Goal: Task Accomplishment & Management: Complete application form

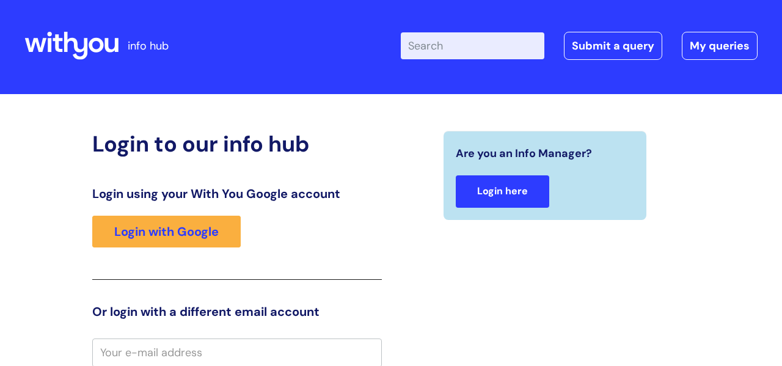
scroll to position [2, 0]
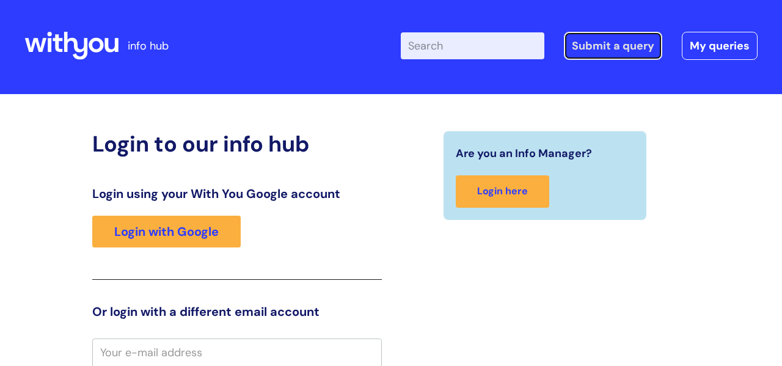
click at [600, 43] on link "Submit a query" at bounding box center [613, 46] width 98 height 28
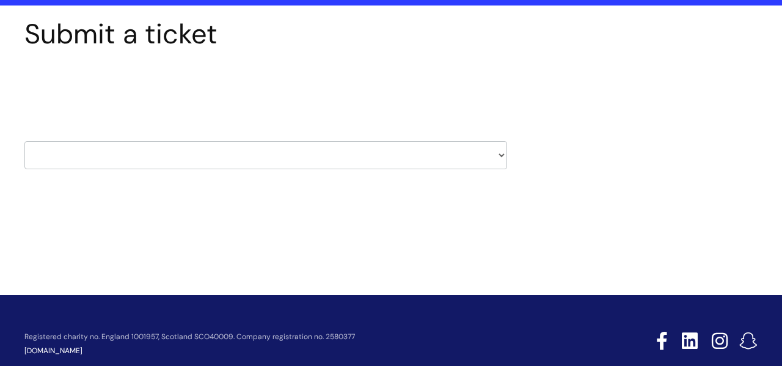
scroll to position [109, 0]
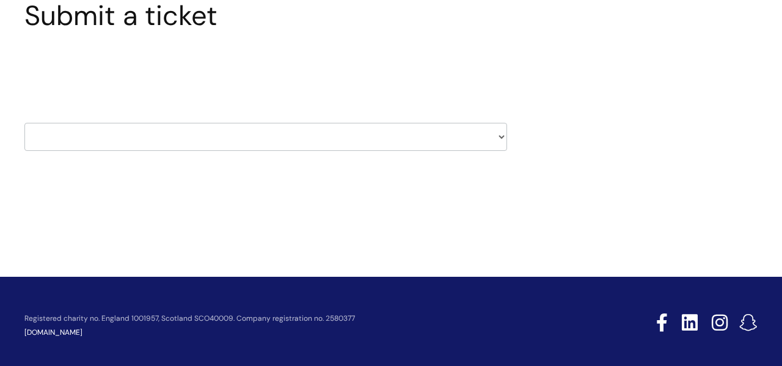
click at [348, 128] on select "HR / People IT and Support Clinical Drug Alerts Finance Accounts Data Support T…" at bounding box center [265, 137] width 483 height 28
click at [500, 133] on select "HR / People IT and Support Clinical Drug Alerts Finance Accounts Data Support T…" at bounding box center [265, 137] width 483 height 28
select select "it_and_support"
click at [24, 123] on select "HR / People IT and Support Clinical Drug Alerts Finance Accounts Data Support T…" at bounding box center [265, 137] width 483 height 28
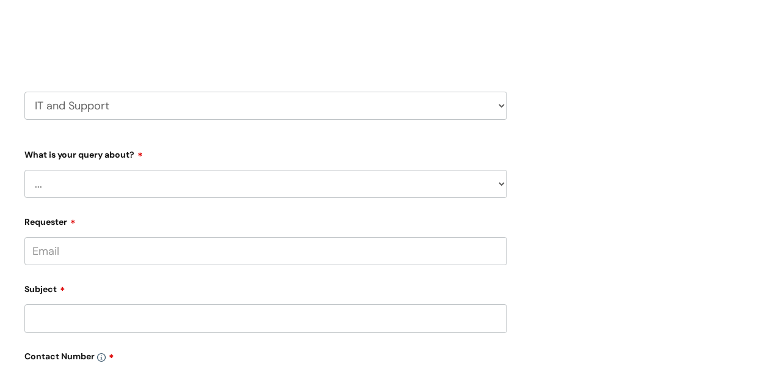
scroll to position [148, 0]
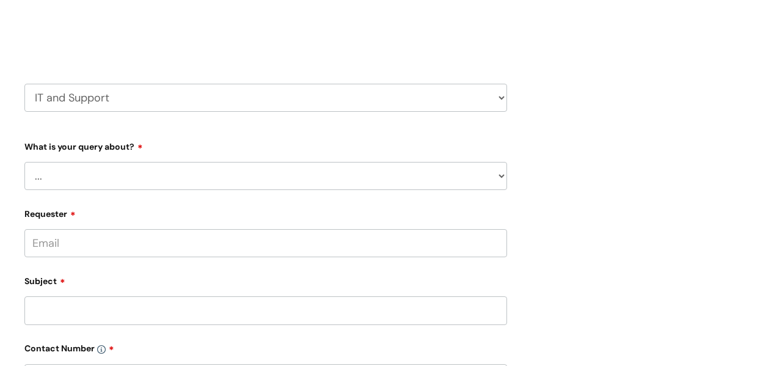
click at [502, 175] on select "... Mobile Phone Reset & MFA Accounts, Starters and Leavers IT Hardware issue I…" at bounding box center [265, 176] width 483 height 28
click at [24, 162] on select "... Mobile Phone Reset & MFA Accounts, Starters and Leavers IT Hardware issue I…" at bounding box center [265, 176] width 483 height 28
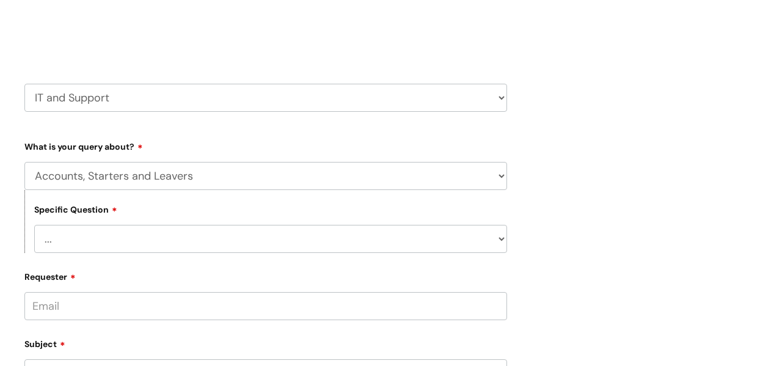
click at [500, 238] on select "... I have a new starter I have a leaver I need to make a change to an account …" at bounding box center [270, 239] width 473 height 28
click at [541, 211] on div "Submit a ticket Select issue type HR / People IT and Support Clinical Drug Aler…" at bounding box center [390, 342] width 751 height 765
click at [505, 174] on select "... Mobile Phone Reset & MFA Accounts, Starters and Leavers IT Hardware issue I…" at bounding box center [265, 176] width 483 height 28
select select "Something Else"
click at [24, 162] on select "... Mobile Phone Reset & MFA Accounts, Starters and Leavers IT Hardware issue I…" at bounding box center [265, 176] width 483 height 28
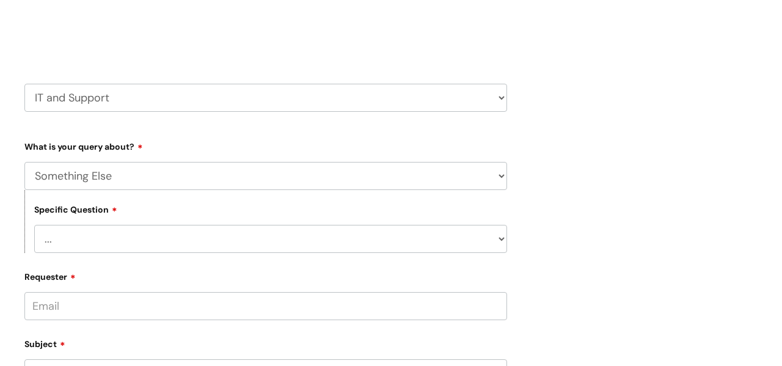
click at [503, 238] on select "... My problem is not listed" at bounding box center [270, 239] width 473 height 28
select select "My problem is not listed"
click at [34, 225] on select "... My problem is not listed" at bounding box center [270, 239] width 473 height 28
click at [392, 311] on input "Requester" at bounding box center [265, 306] width 483 height 28
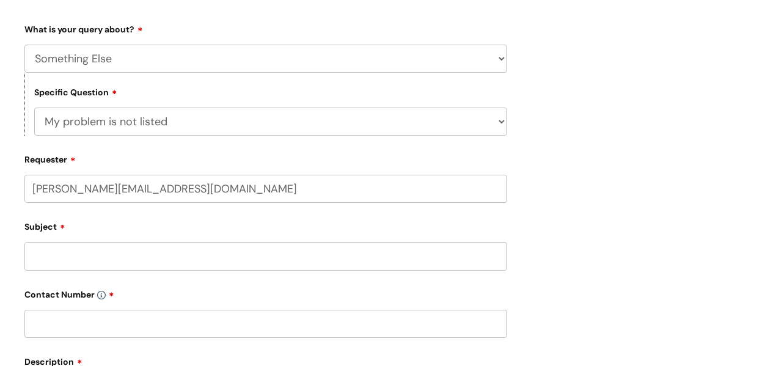
scroll to position [271, 0]
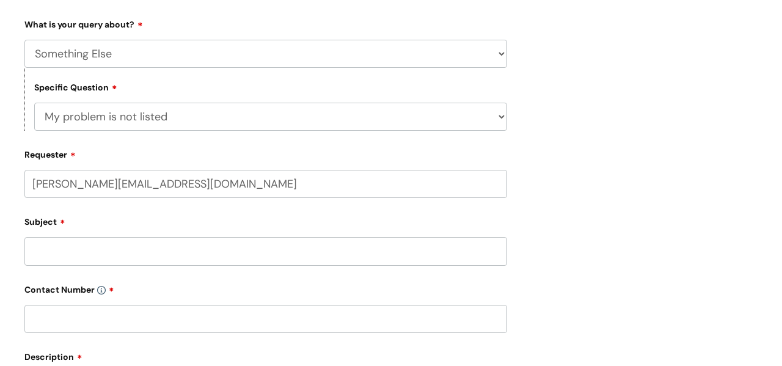
type input "[PERSON_NAME][EMAIL_ADDRESS][DOMAIN_NAME]"
click at [158, 260] on input "Subject" at bounding box center [265, 251] width 483 height 28
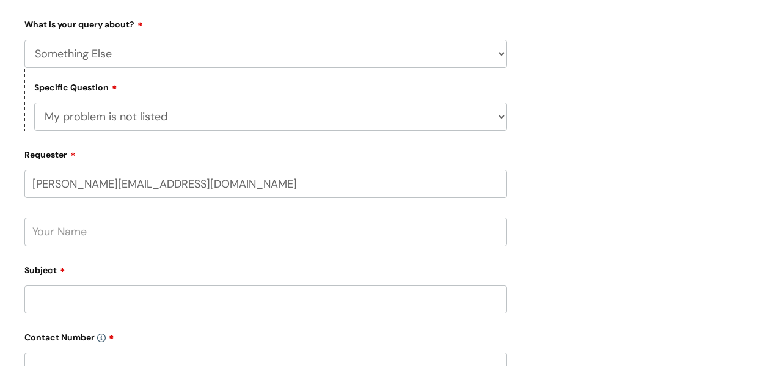
click at [130, 228] on input "text" at bounding box center [265, 231] width 483 height 28
type input "[PERSON_NAME]"
click at [122, 304] on input "Subject" at bounding box center [265, 299] width 483 height 28
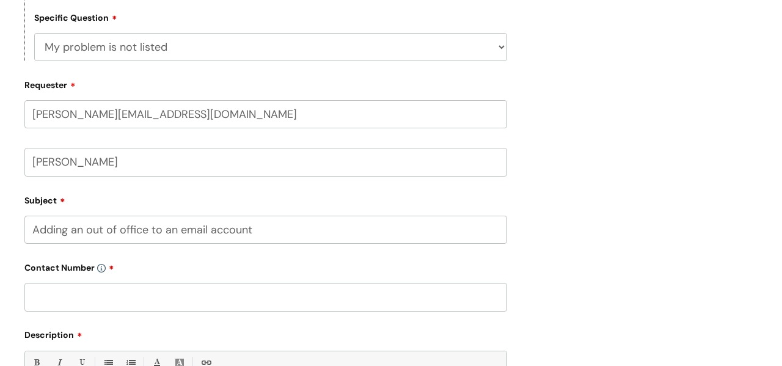
scroll to position [407, 0]
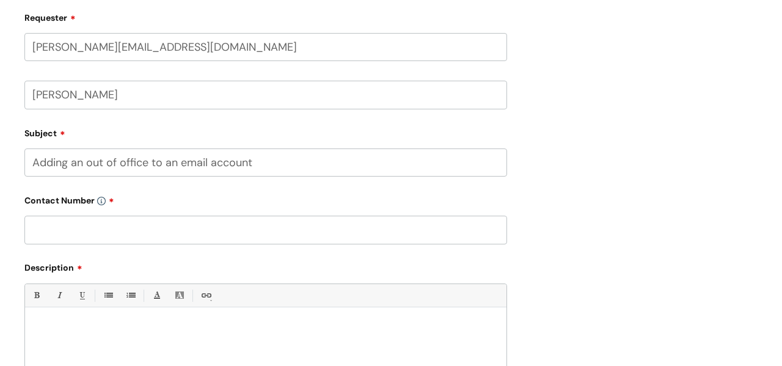
type input "Adding an out of office to an email account"
click at [180, 227] on input "text" at bounding box center [265, 230] width 483 height 28
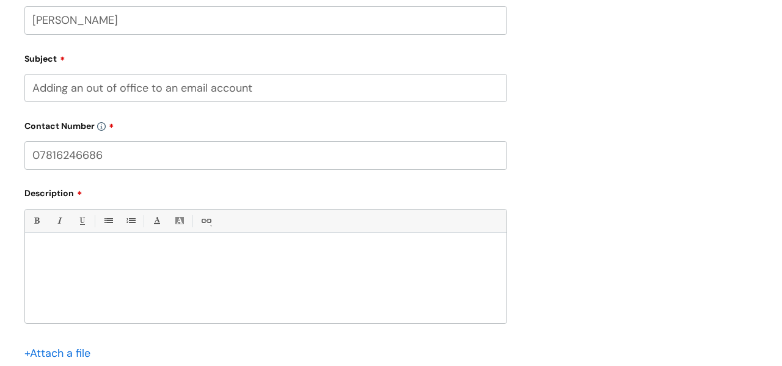
scroll to position [485, 0]
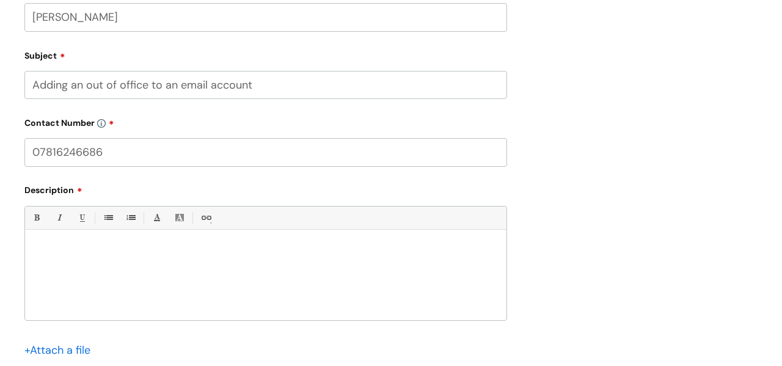
type input "07816246686"
click at [181, 255] on div at bounding box center [265, 278] width 481 height 84
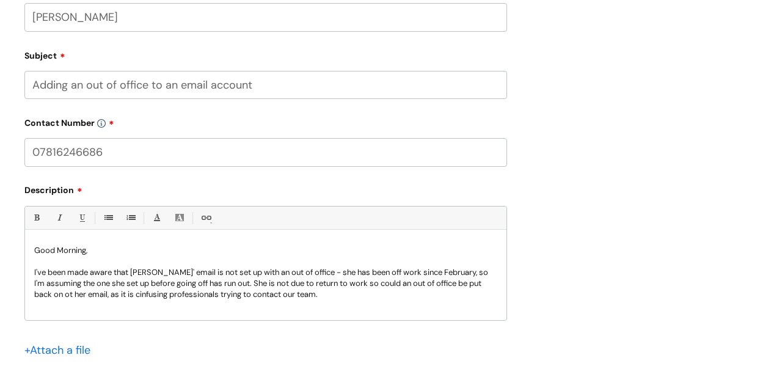
click at [145, 291] on p "I've been made aware that [PERSON_NAME]' email is not set up with an out of off…" at bounding box center [265, 283] width 463 height 33
click at [337, 294] on p "I've been made aware that [PERSON_NAME]' email is not set up with an out of off…" at bounding box center [265, 283] width 463 height 33
click at [70, 293] on p "I've been made aware that [PERSON_NAME]' email is not set up with an out of off…" at bounding box center [265, 283] width 463 height 33
click at [108, 302] on p at bounding box center [265, 305] width 463 height 11
click at [398, 283] on p "I've been made aware that [PERSON_NAME]' email is not set up with an out of off…" at bounding box center [265, 283] width 463 height 33
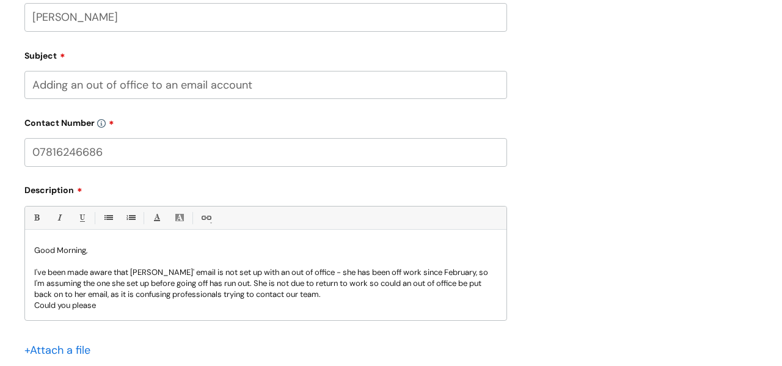
click at [412, 281] on p "I've been made aware that [PERSON_NAME]' email is not set up with an out of off…" at bounding box center [265, 283] width 463 height 33
click at [409, 281] on p "I've been made aware that [PERSON_NAME]' email is not set up with an out of off…" at bounding box center [265, 283] width 463 height 33
click at [80, 291] on p "I've been made aware that [PERSON_NAME]' email is not set up with an out of off…" at bounding box center [265, 283] width 463 height 33
click at [106, 302] on p "Could you please" at bounding box center [265, 305] width 463 height 11
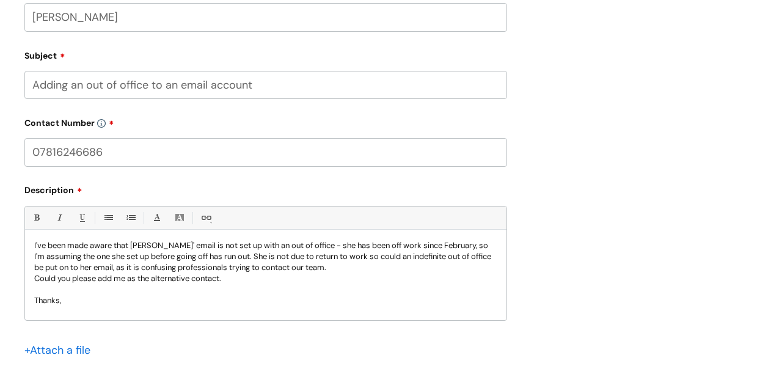
scroll to position [21, 0]
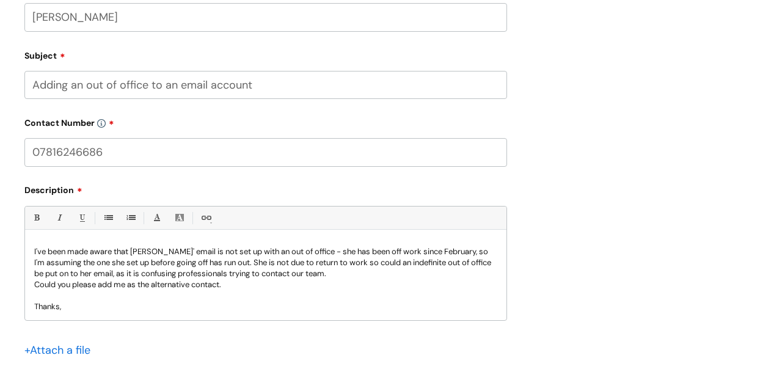
click at [218, 263] on p "I've been made aware that [PERSON_NAME]' email is not set up with an out of off…" at bounding box center [265, 262] width 463 height 33
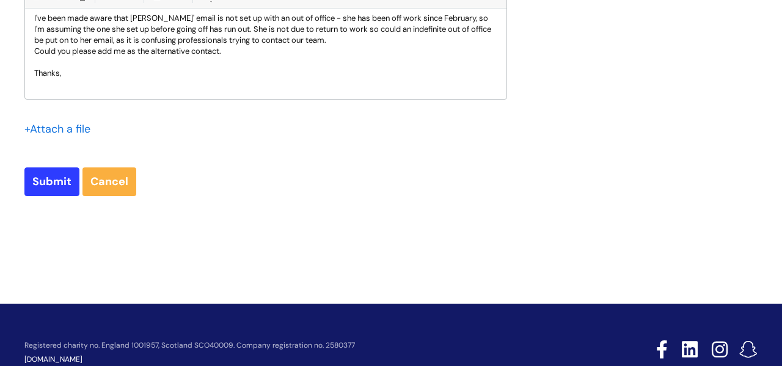
scroll to position [709, 0]
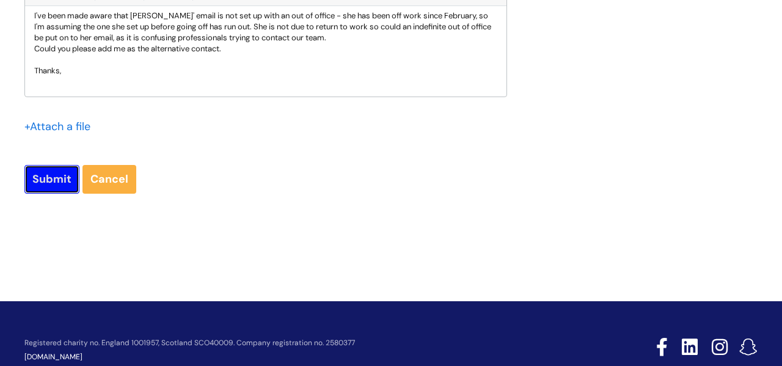
click at [44, 178] on input "Submit" at bounding box center [51, 179] width 55 height 28
type input "Please Wait..."
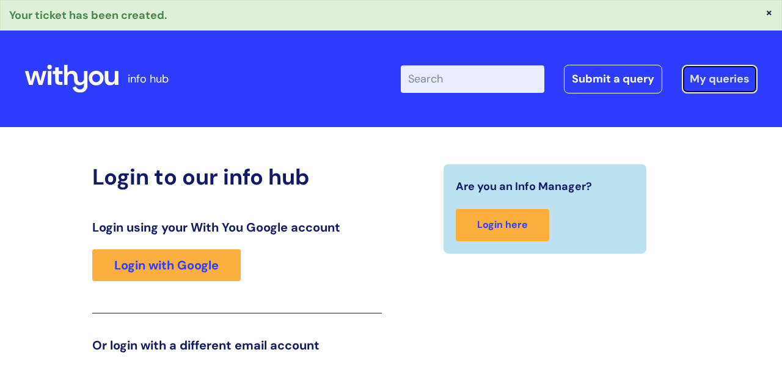
click at [724, 78] on link "My queries" at bounding box center [720, 79] width 76 height 28
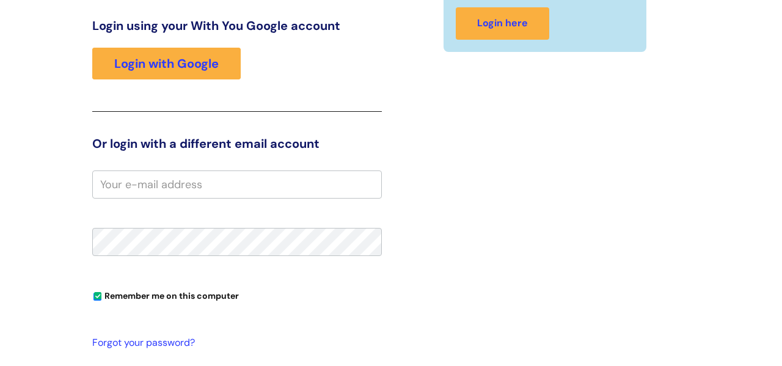
scroll to position [202, 0]
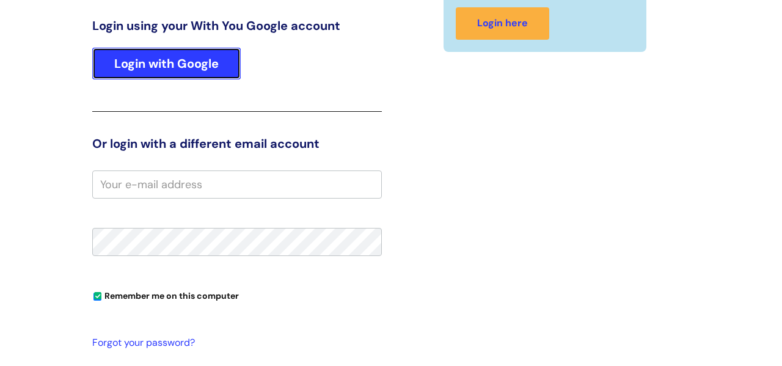
click at [133, 65] on link "Login with Google" at bounding box center [166, 64] width 148 height 32
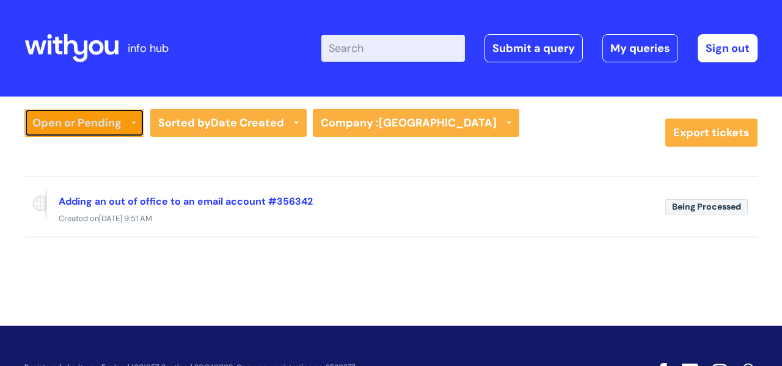
click at [67, 117] on link "Open or Pending" at bounding box center [84, 123] width 120 height 28
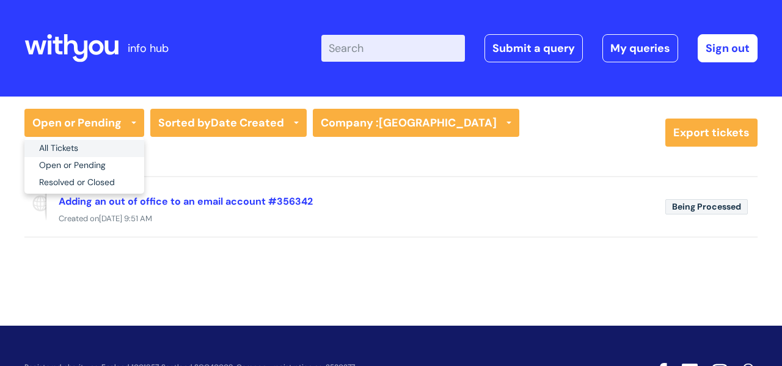
click at [70, 150] on link "All Tickets" at bounding box center [84, 148] width 120 height 17
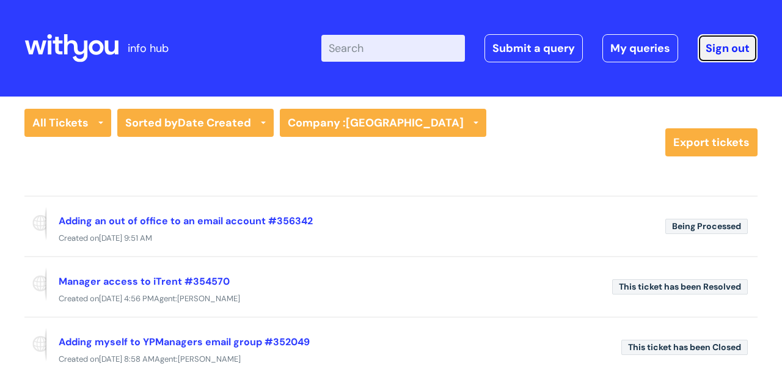
click at [736, 49] on link "Sign out" at bounding box center [728, 48] width 60 height 28
